Goal: Information Seeking & Learning: Learn about a topic

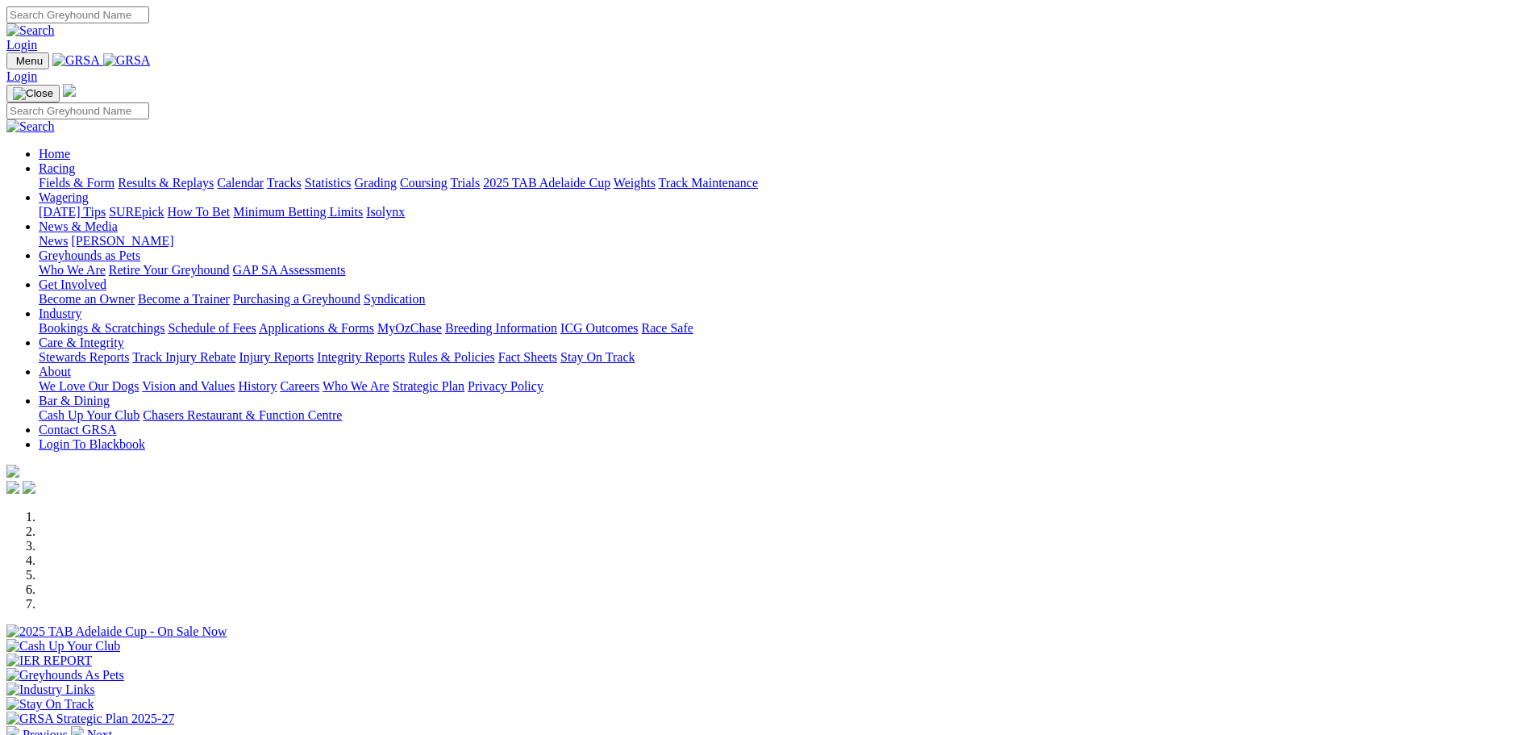
click at [75, 161] on link "Racing" at bounding box center [57, 168] width 36 height 14
click at [264, 176] on link "Calendar" at bounding box center [240, 183] width 47 height 14
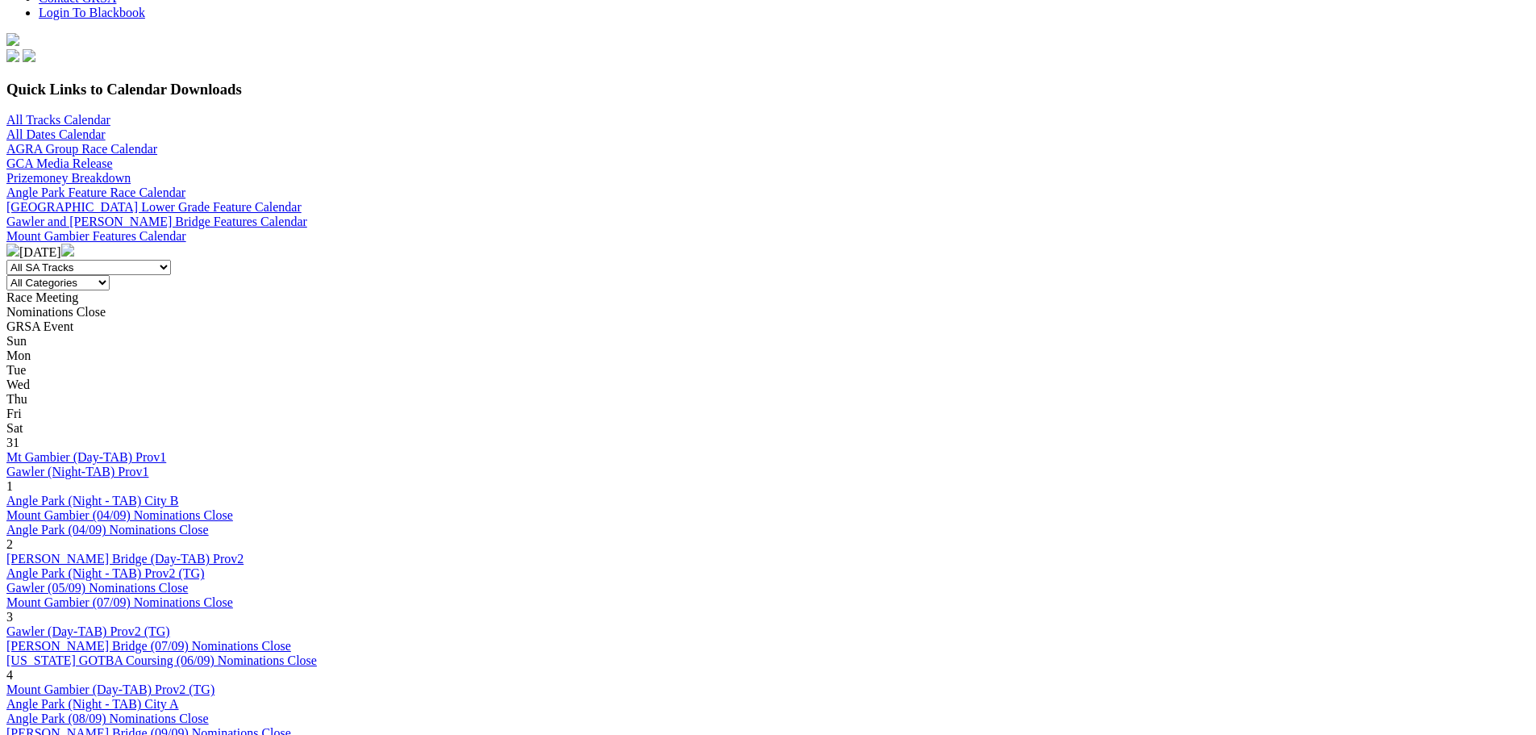
scroll to position [564, 0]
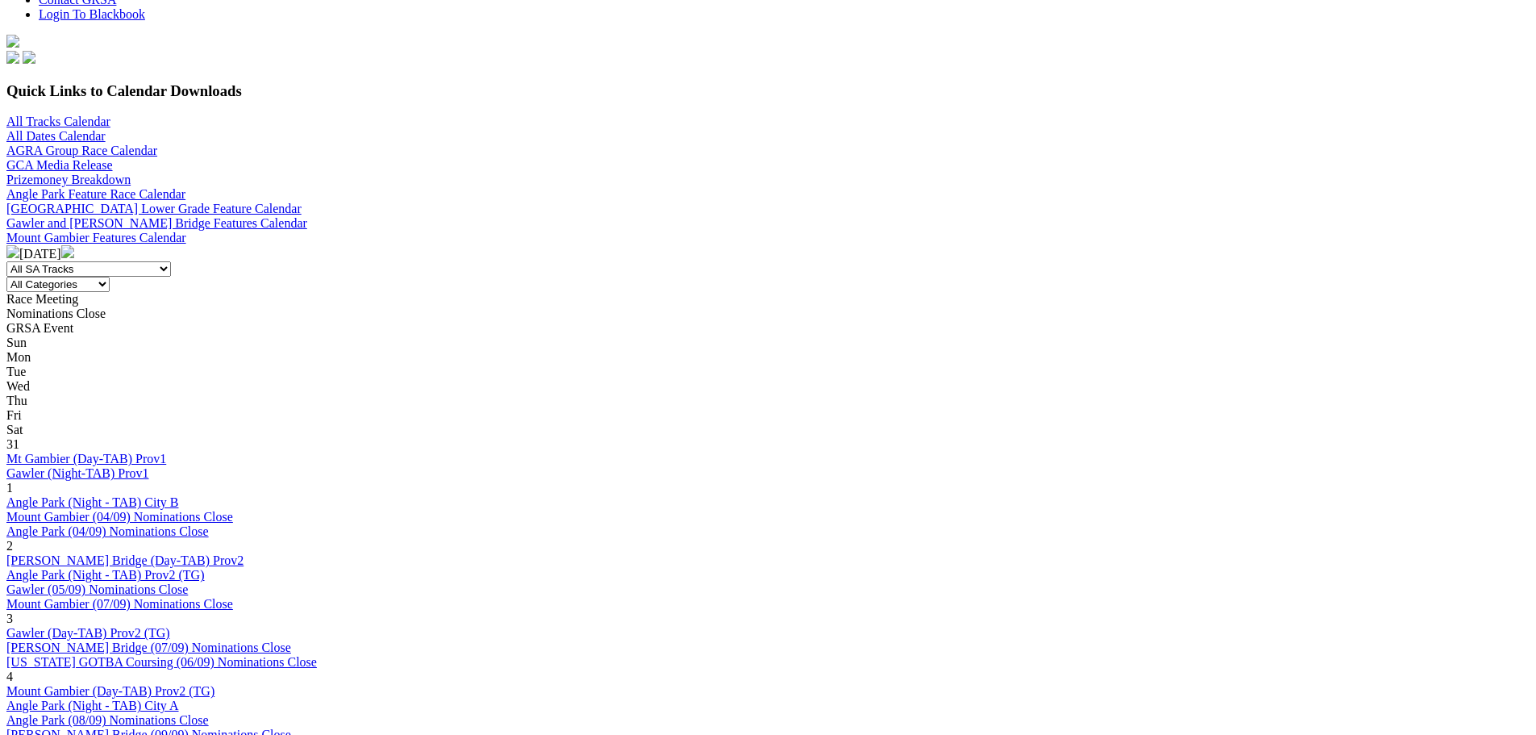
scroll to position [484, 0]
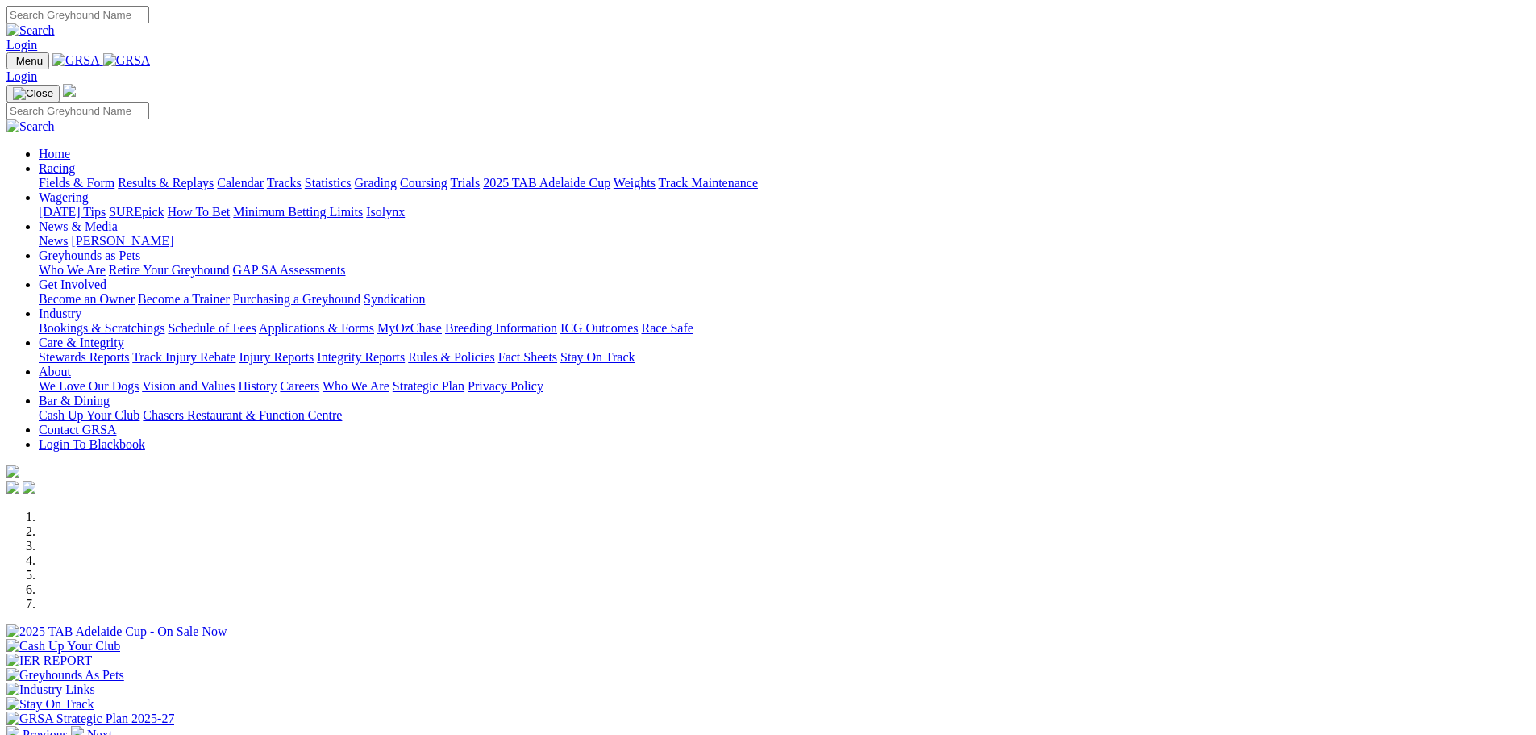
click at [264, 176] on link "Calendar" at bounding box center [240, 183] width 47 height 14
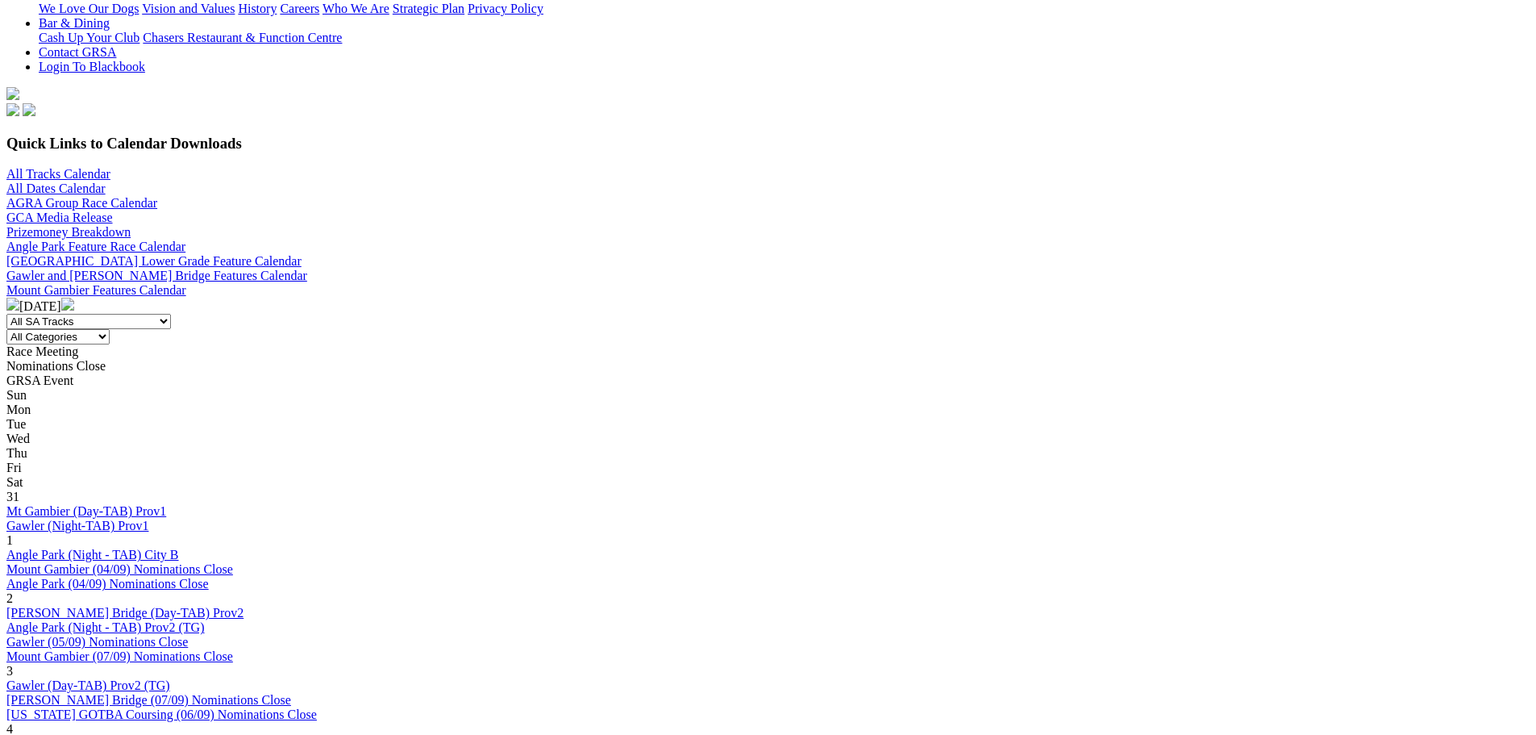
scroll to position [403, 0]
